Goal: Find specific page/section

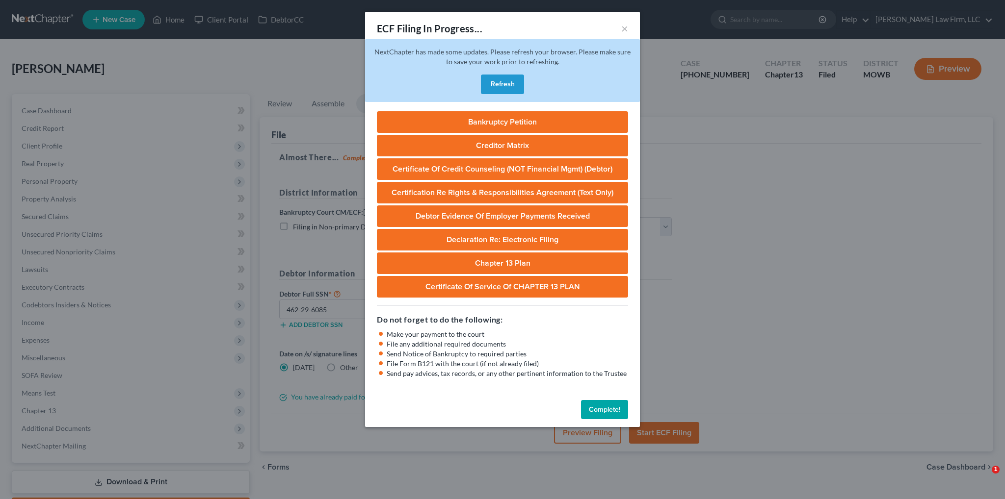
select select "4"
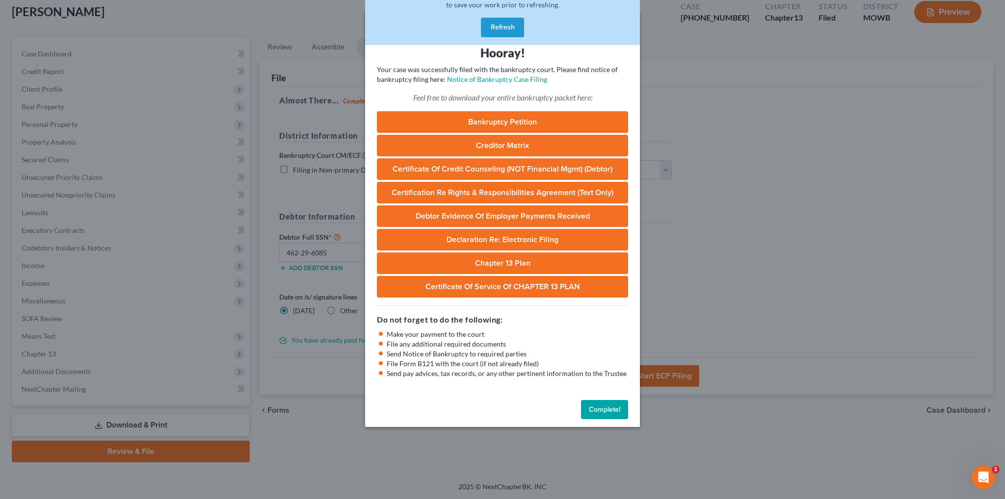
click at [500, 24] on button "Refresh" at bounding box center [502, 28] width 43 height 20
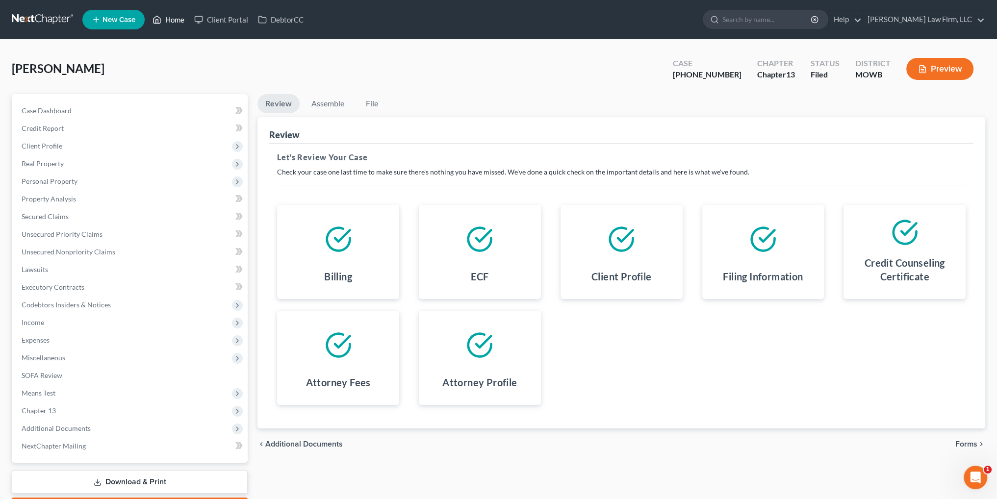
click at [172, 18] on link "Home" at bounding box center [169, 20] width 42 height 18
